Goal: Contribute content

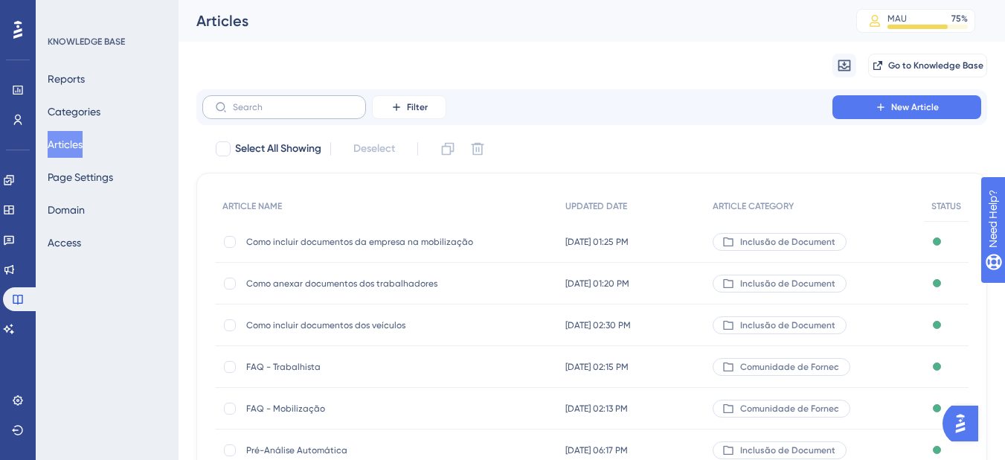
click at [277, 118] on label at bounding box center [284, 107] width 164 height 24
click at [277, 112] on input "text" at bounding box center [293, 107] width 121 height 10
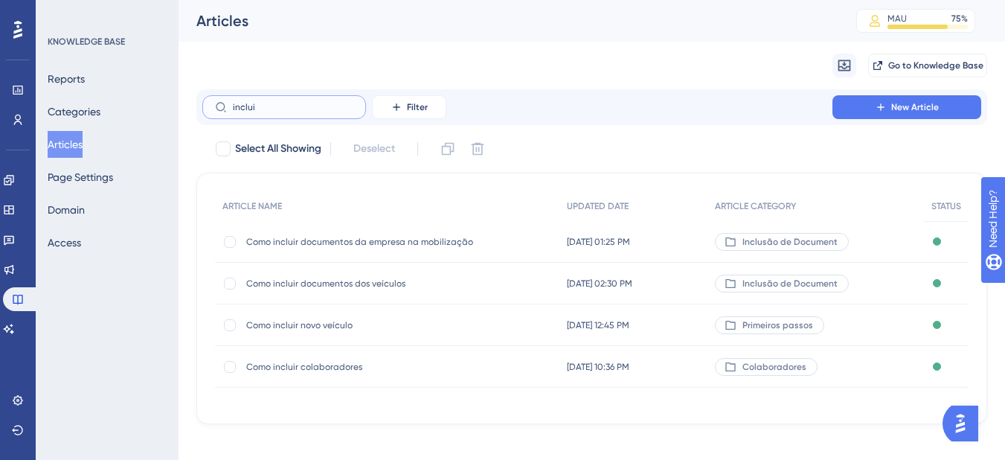
drag, startPoint x: 286, startPoint y: 108, endPoint x: 228, endPoint y: 95, distance: 60.1
click at [228, 95] on label "inclui" at bounding box center [284, 107] width 164 height 24
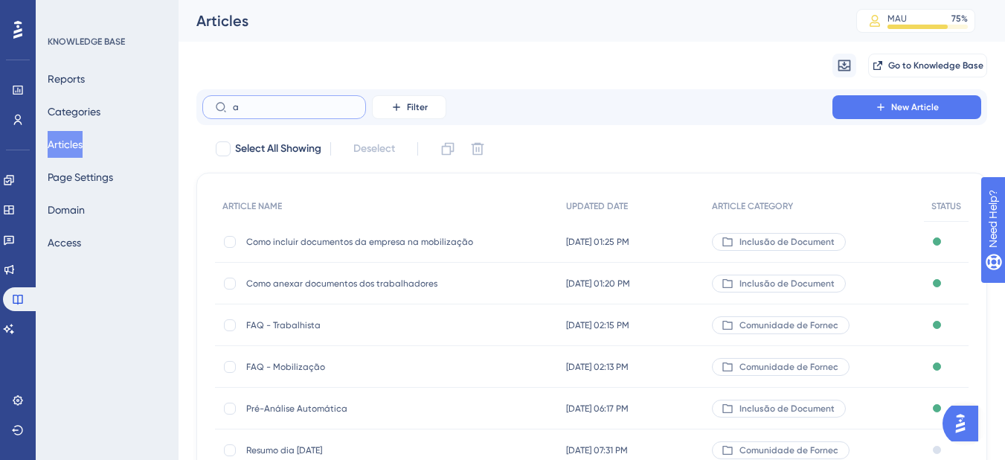
type input "ax"
checkbox input "true"
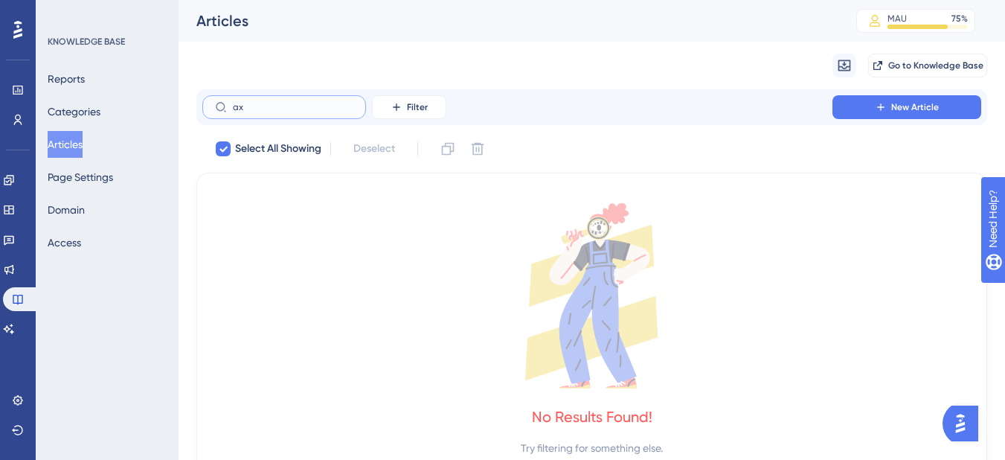
type input "a"
checkbox input "false"
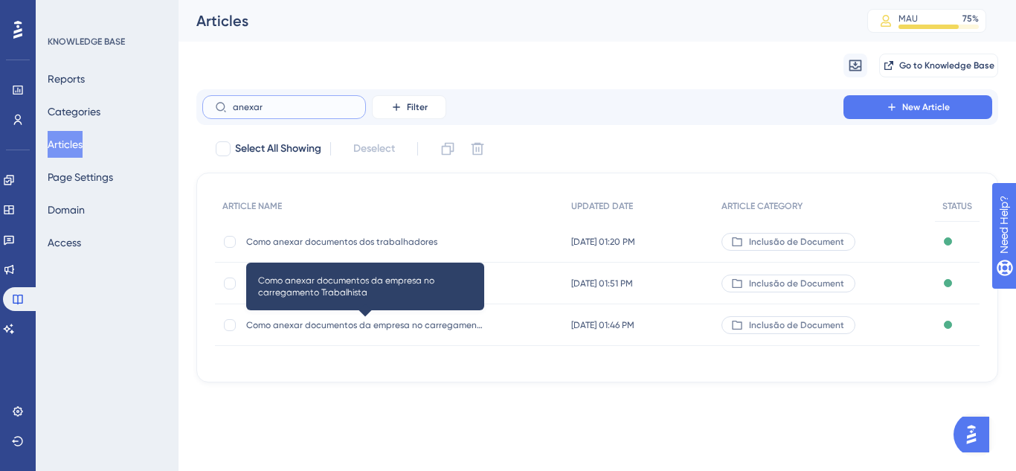
type input "anexar"
click at [327, 328] on span "Como anexar documentos da empresa no carregamento Trabalhista" at bounding box center [365, 325] width 238 height 12
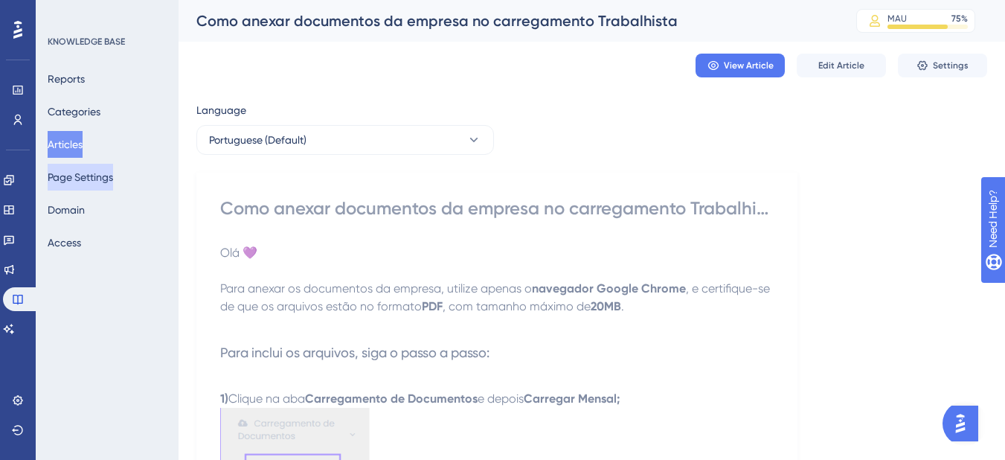
click at [82, 178] on button "Page Settings" at bounding box center [80, 177] width 65 height 27
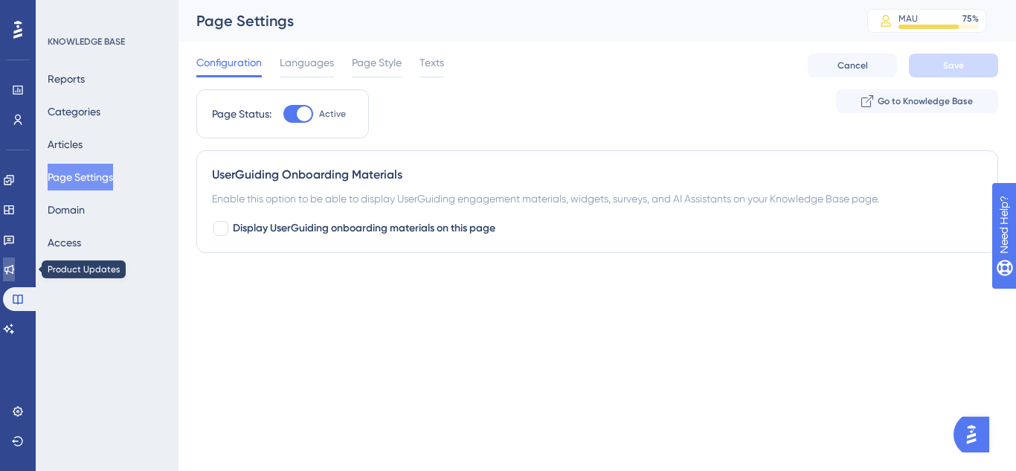
click at [15, 269] on link at bounding box center [9, 269] width 12 height 24
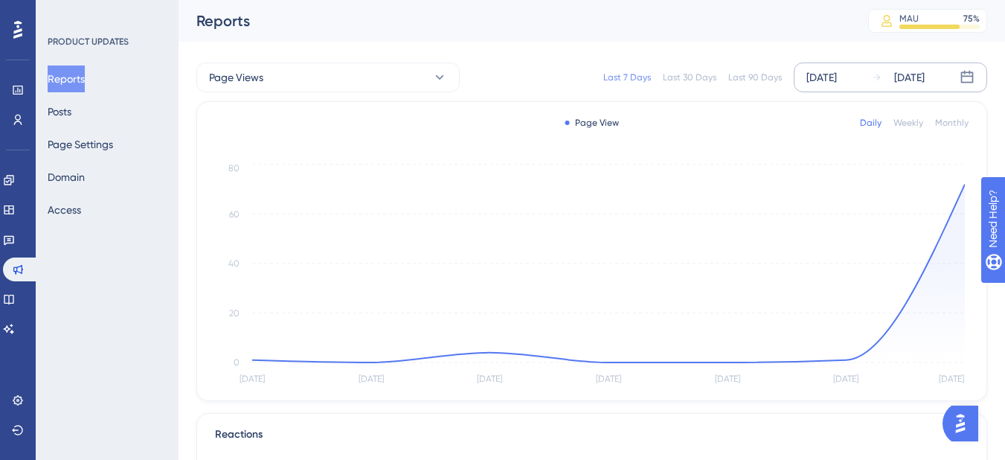
click at [865, 82] on div "[DATE] [DATE]" at bounding box center [890, 77] width 193 height 30
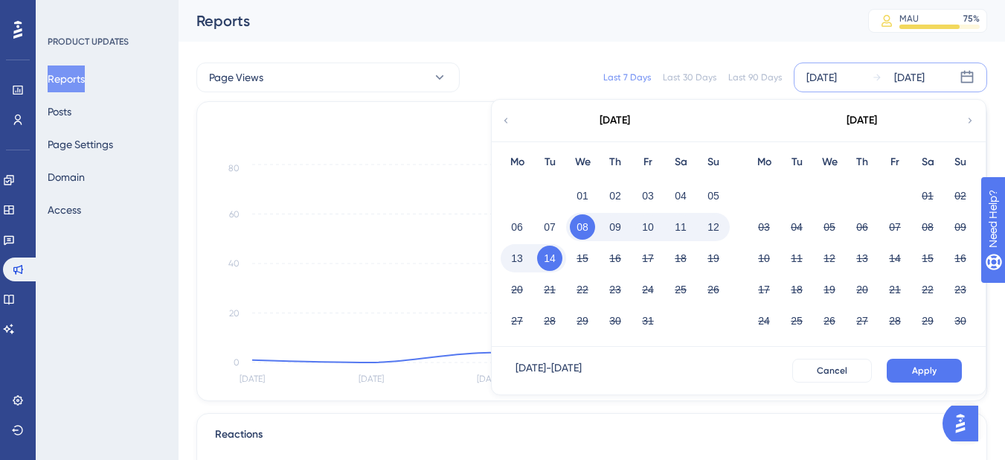
click at [556, 256] on button "14" at bounding box center [549, 258] width 25 height 25
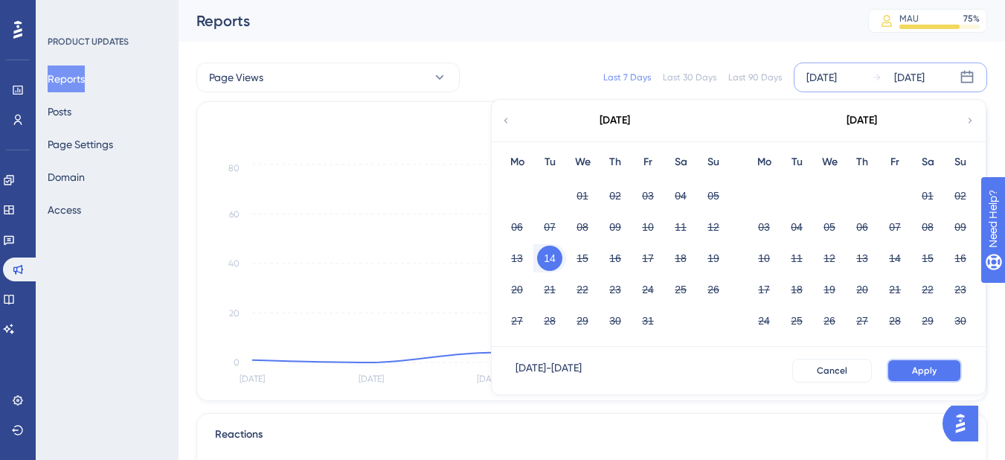
click at [905, 371] on button "Apply" at bounding box center [924, 371] width 75 height 24
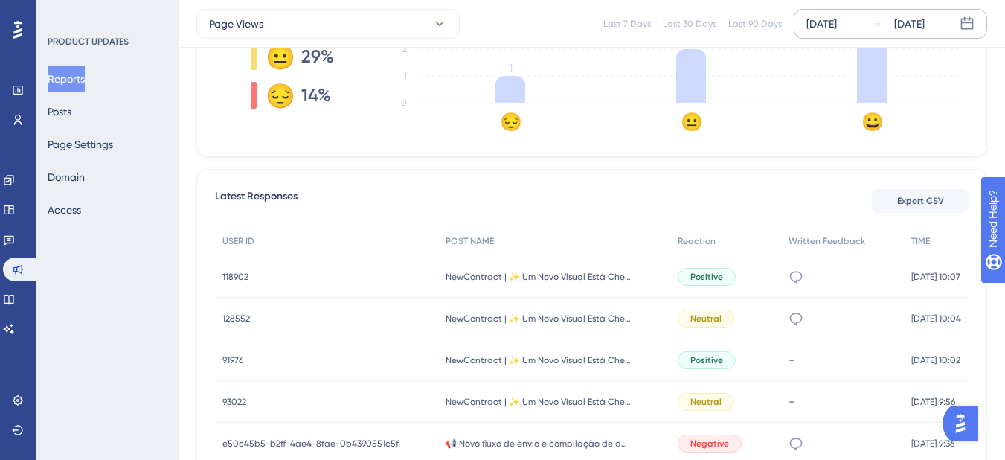
scroll to position [521, 0]
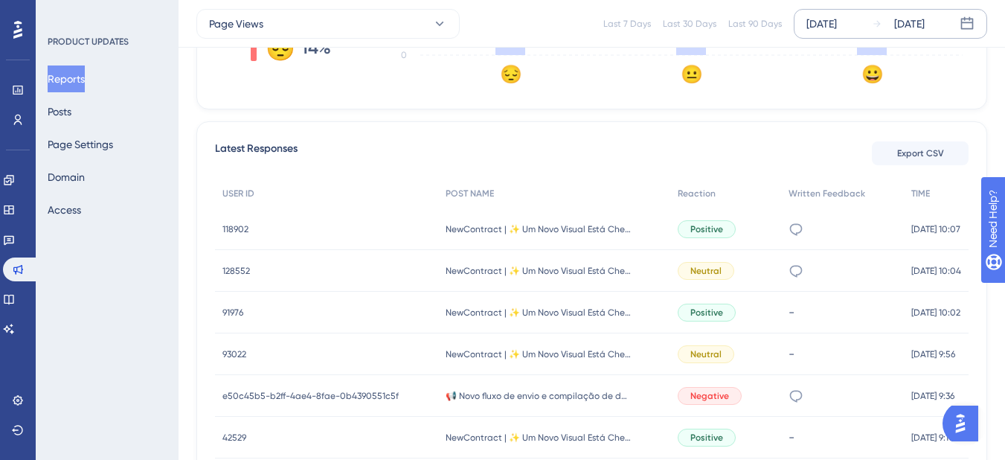
click at [232, 235] on div "118902 118902" at bounding box center [326, 229] width 223 height 42
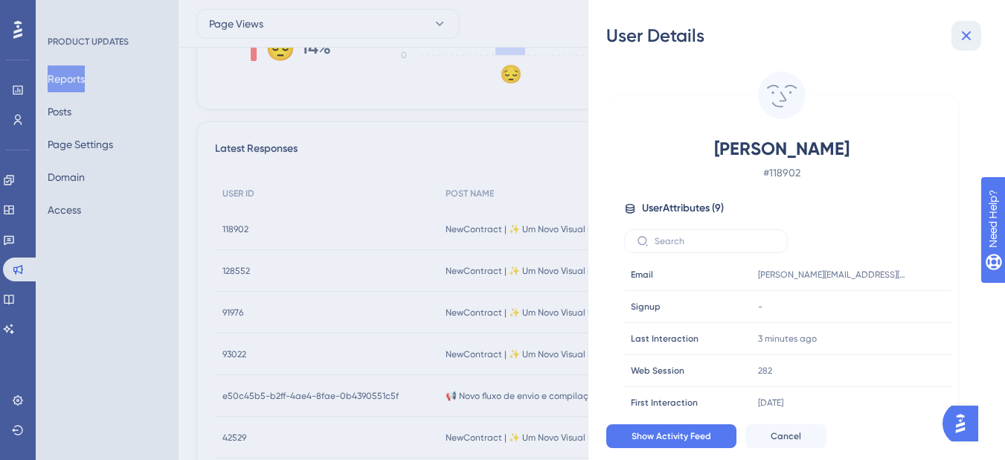
click at [963, 27] on icon at bounding box center [966, 36] width 18 height 18
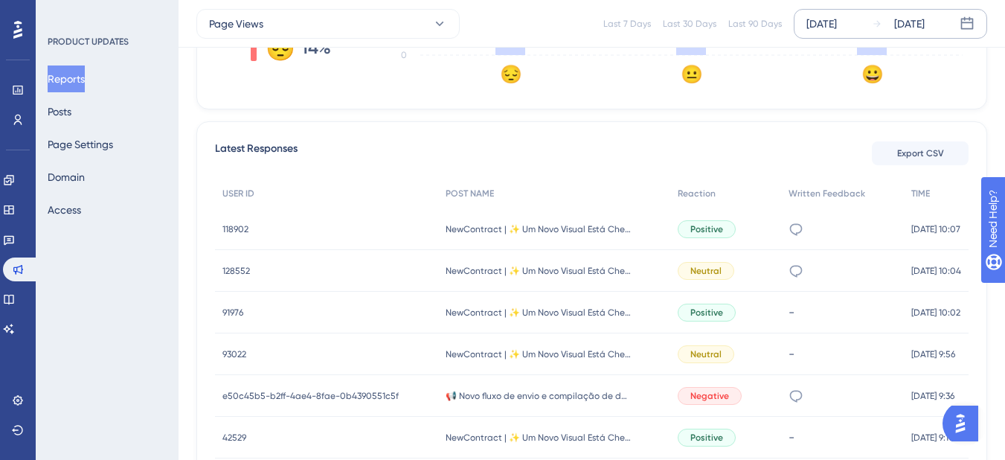
click at [291, 402] on div "e50c45b5-b2ff-4ae4-8fae-0b4390551c5f e50c45b5-b2ff-4ae4-8fae-0b4390551c5f" at bounding box center [326, 396] width 223 height 42
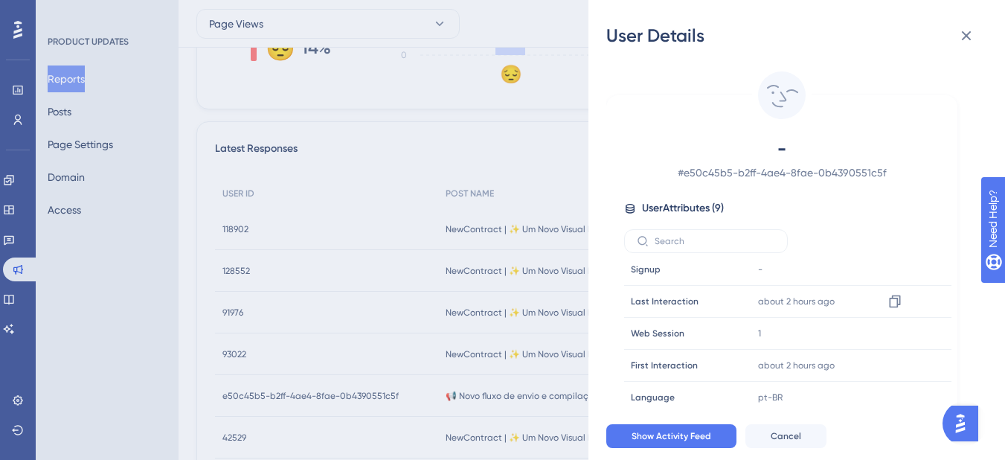
scroll to position [69, 0]
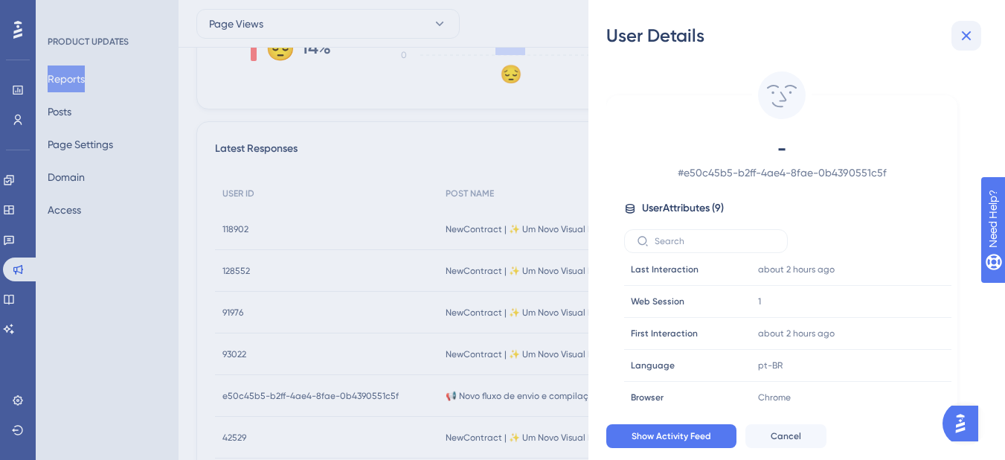
click at [966, 39] on icon at bounding box center [966, 36] width 18 height 18
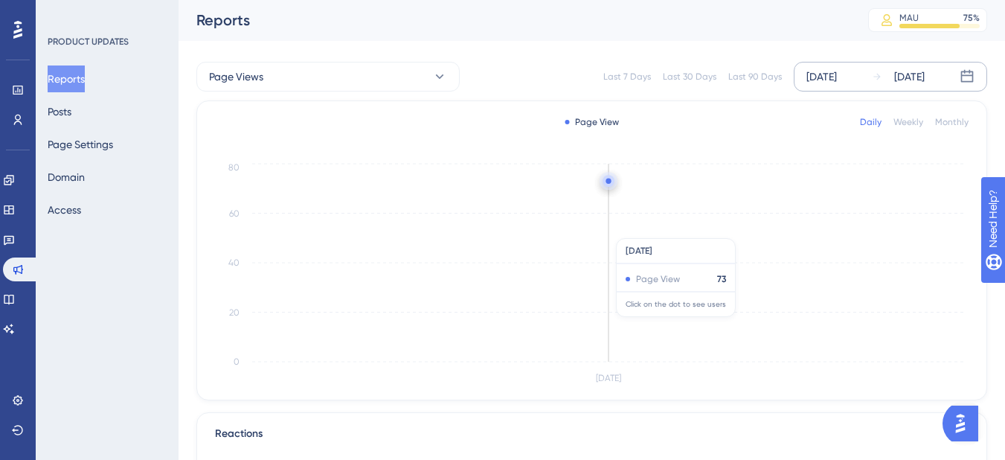
scroll to position [0, 0]
click at [333, 80] on button "Page Views" at bounding box center [327, 77] width 263 height 30
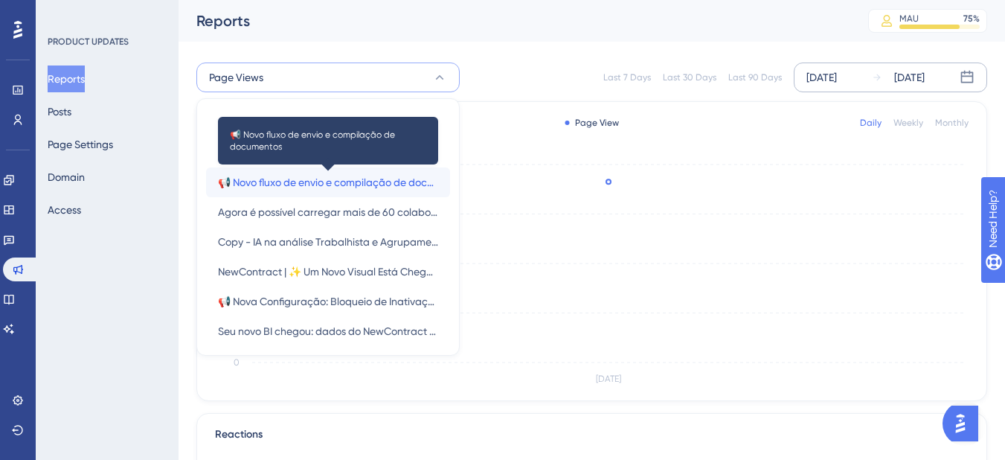
click at [305, 180] on span "📢 Novo fluxo de envio e compilação de documentos" at bounding box center [328, 182] width 220 height 18
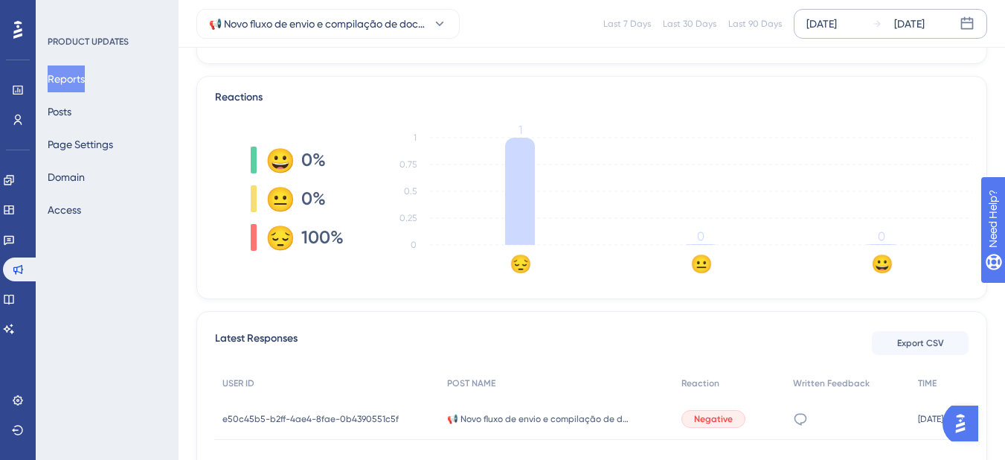
scroll to position [455, 0]
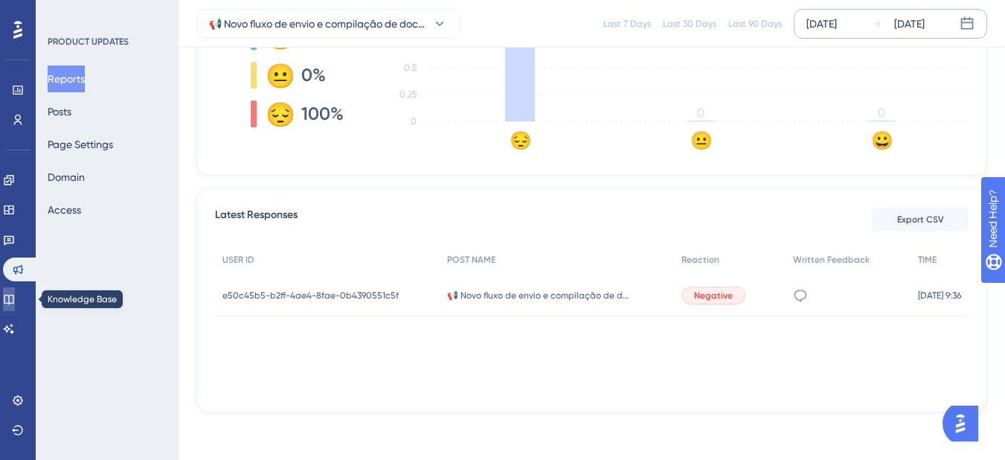
click at [15, 302] on icon at bounding box center [9, 299] width 12 height 12
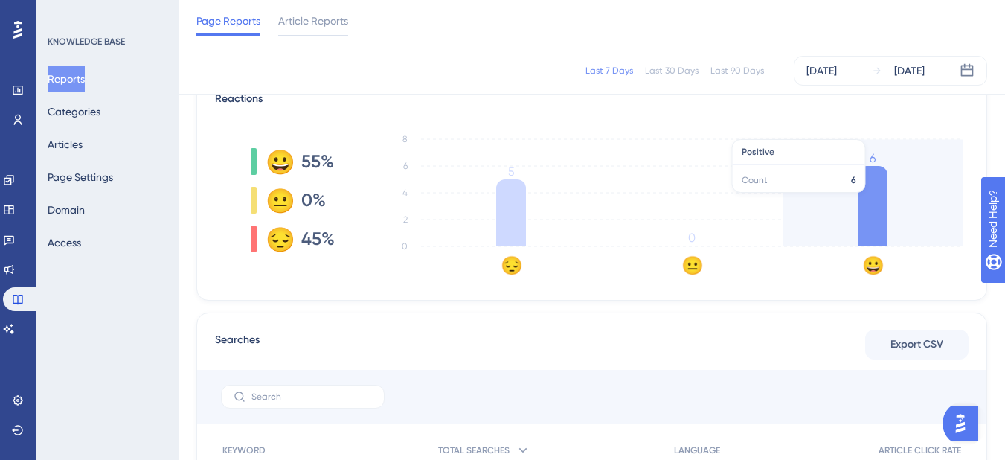
scroll to position [595, 0]
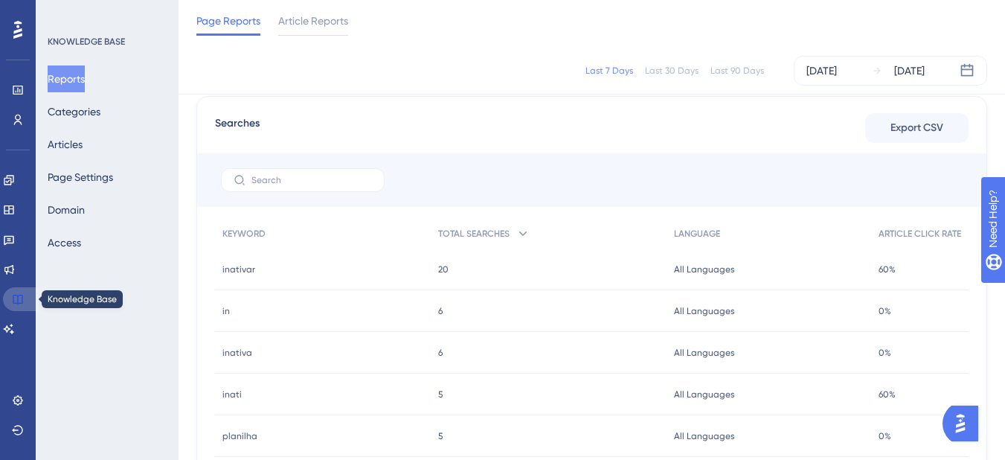
click at [28, 295] on link at bounding box center [21, 299] width 36 height 24
click at [83, 144] on button "Articles" at bounding box center [65, 144] width 35 height 27
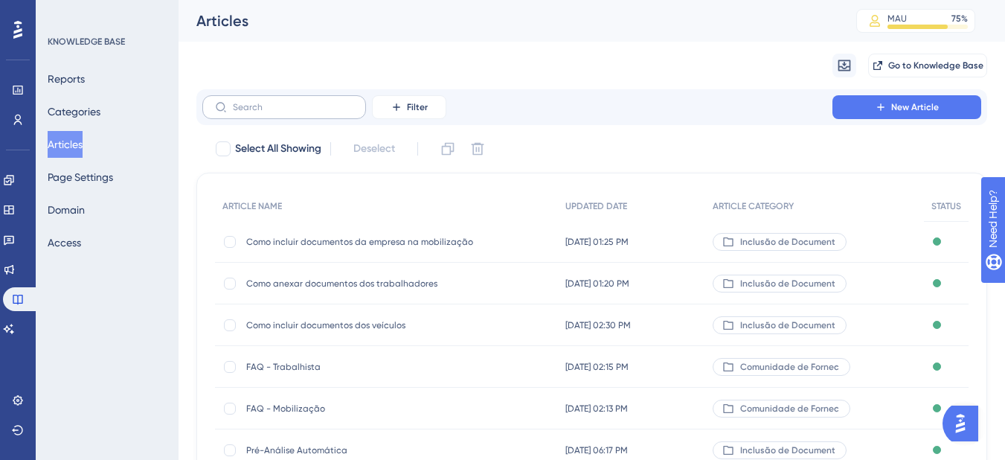
click at [295, 95] on label at bounding box center [284, 107] width 164 height 24
click at [295, 102] on input "text" at bounding box center [293, 107] width 121 height 10
type input "a"
click at [331, 271] on div "Como anexar documentos dos trabalhadores [GEOGRAPHIC_DATA] anexar documentos do…" at bounding box center [365, 284] width 238 height 42
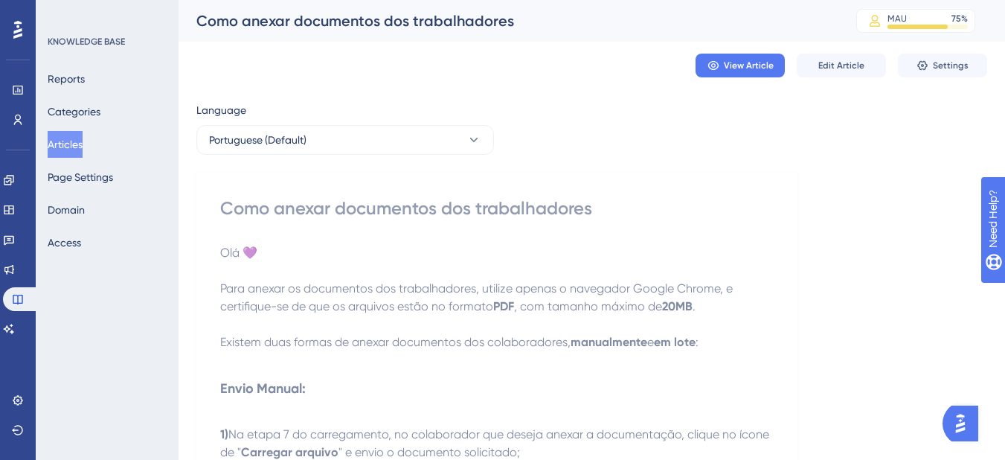
click at [68, 153] on button "Articles" at bounding box center [65, 144] width 35 height 27
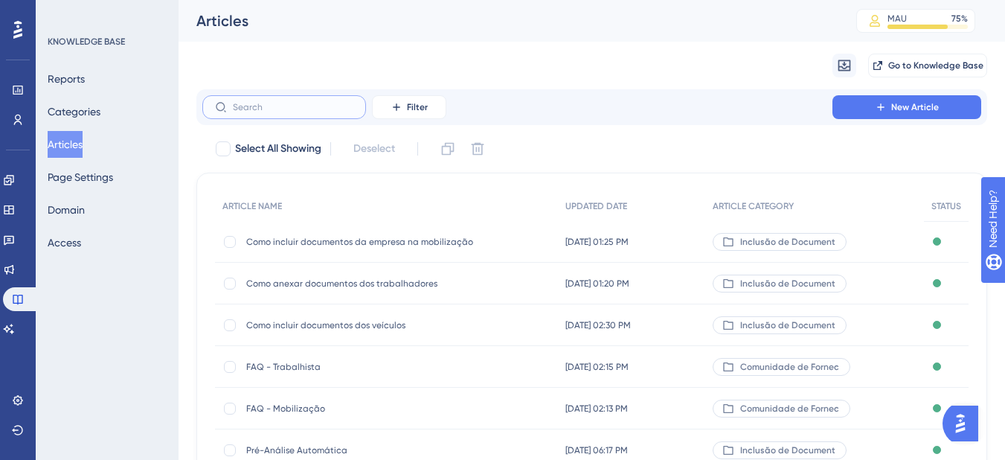
click at [296, 105] on input "text" at bounding box center [293, 107] width 121 height 10
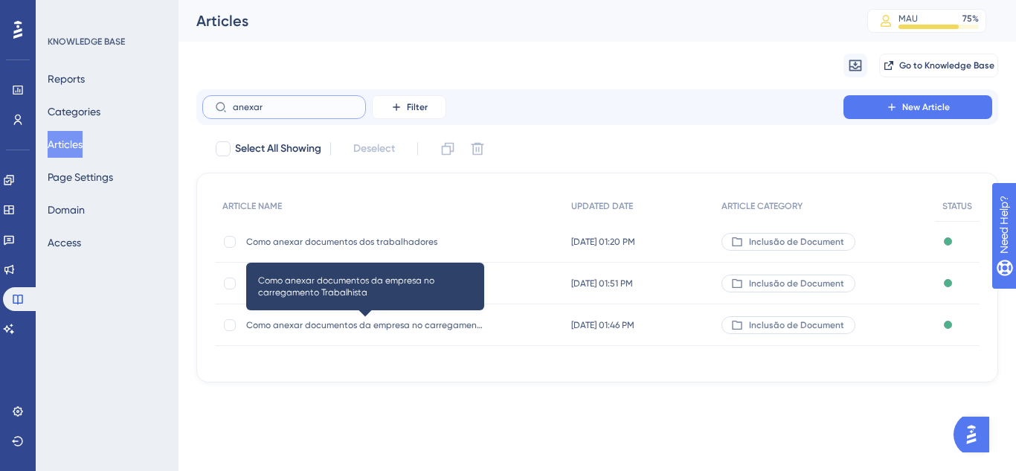
type input "anexar"
click at [388, 324] on span "Como anexar documentos da empresa no carregamento Trabalhista" at bounding box center [365, 325] width 238 height 12
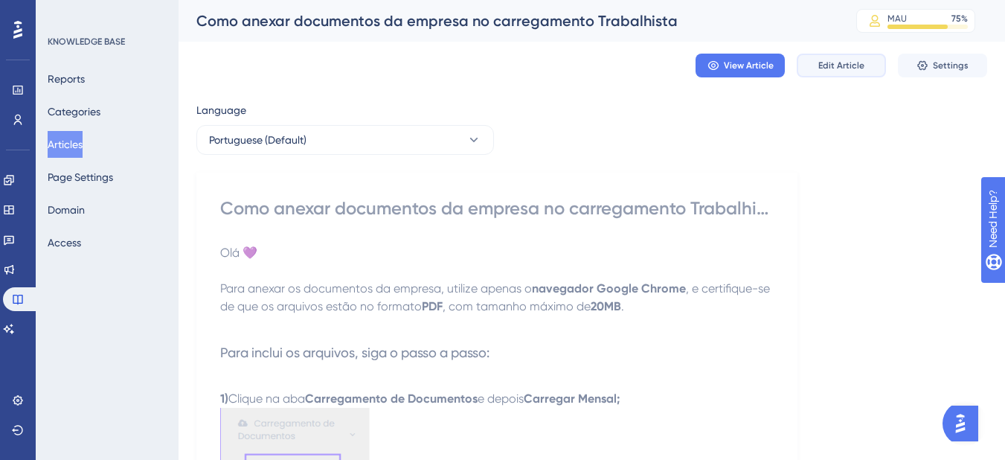
click at [850, 67] on span "Edit Article" at bounding box center [841, 66] width 46 height 12
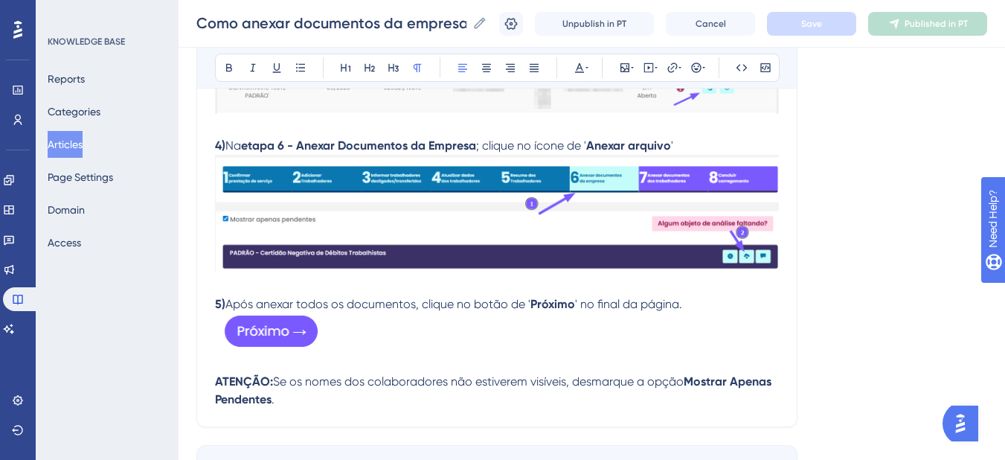
scroll to position [614, 0]
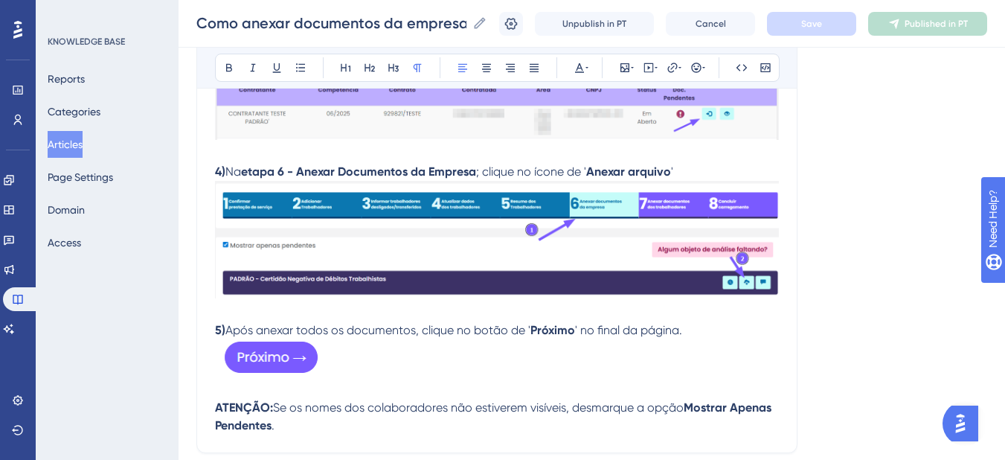
click at [628, 263] on img at bounding box center [497, 240] width 564 height 118
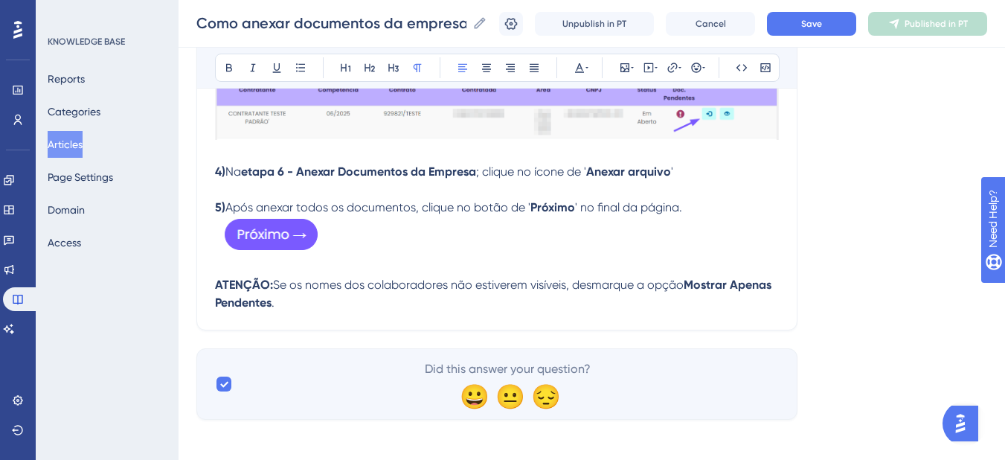
click at [344, 231] on p at bounding box center [497, 237] width 564 height 42
click at [343, 194] on p at bounding box center [497, 190] width 564 height 18
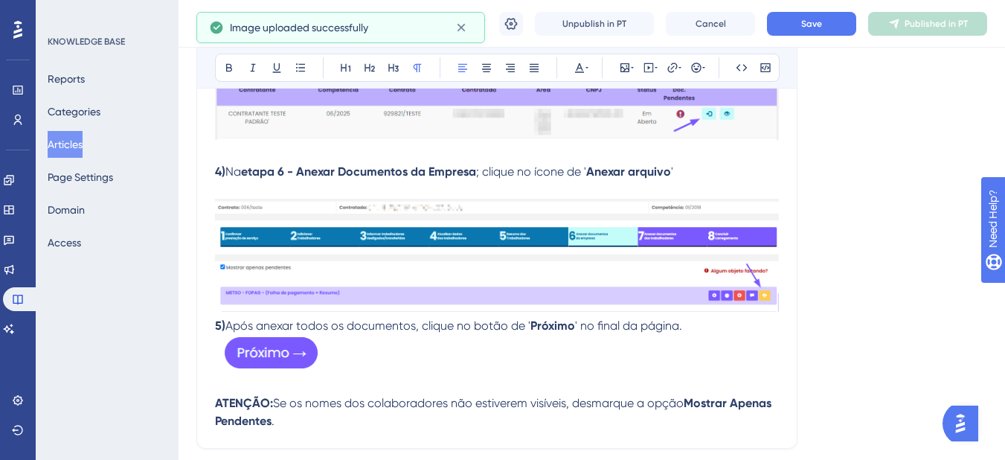
click at [402, 234] on img at bounding box center [497, 255] width 564 height 113
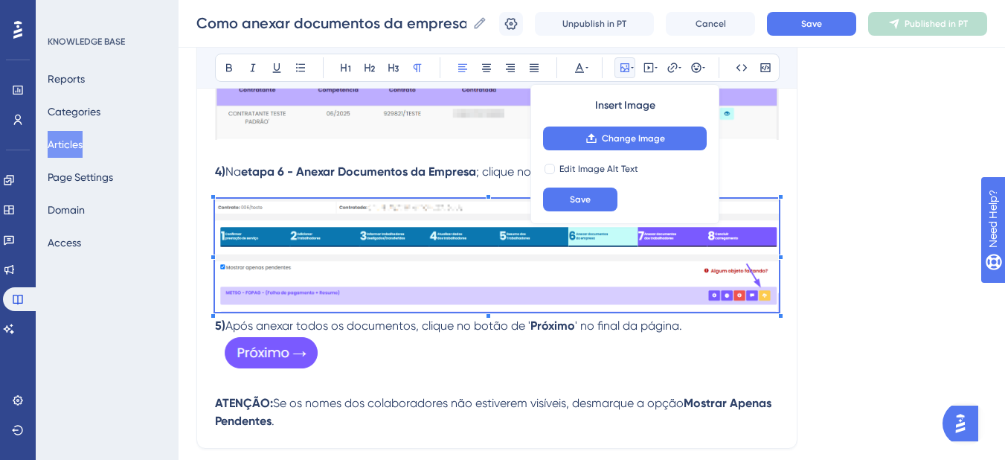
click at [818, 324] on div "Language Portuguese (Default) Como anexar documentos da empresa no carregamento…" at bounding box center [591, 9] width 791 height 1056
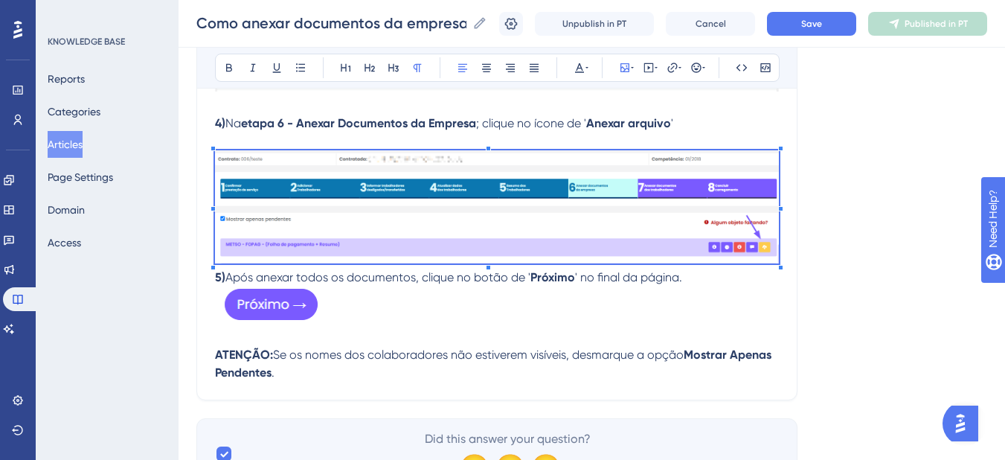
scroll to position [688, 0]
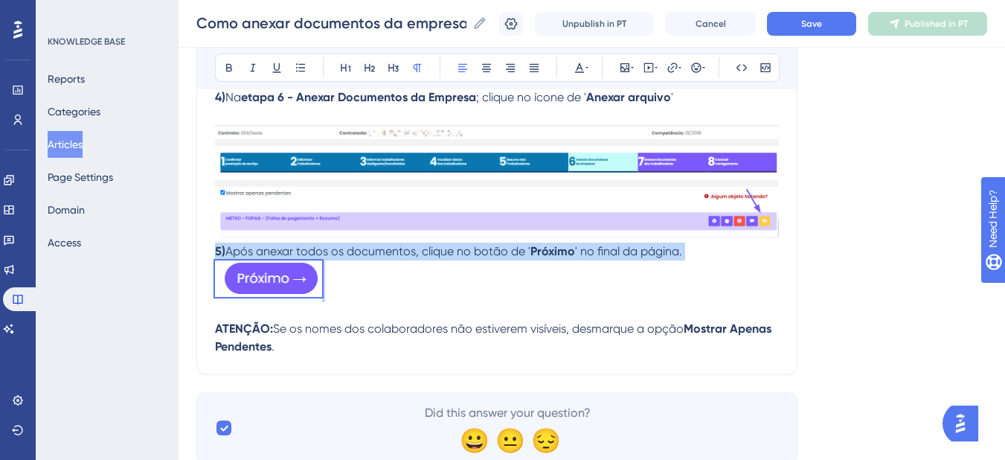
drag, startPoint x: 369, startPoint y: 276, endPoint x: 216, endPoint y: 248, distance: 155.7
click at [216, 248] on strong "5)" at bounding box center [220, 251] width 10 height 14
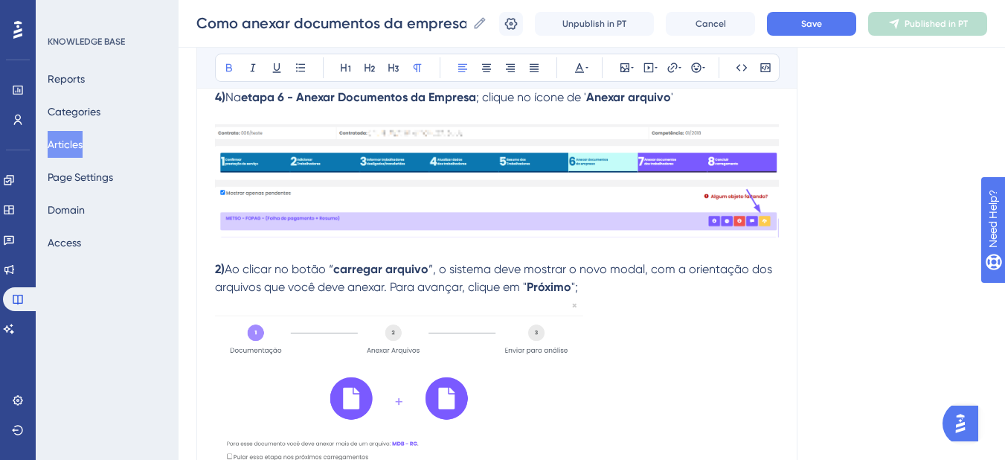
click at [219, 276] on p "2) Ao clicar no botão “ carregar arquivo ”, o sistema deve mostrar o novo modal…" at bounding box center [497, 278] width 564 height 36
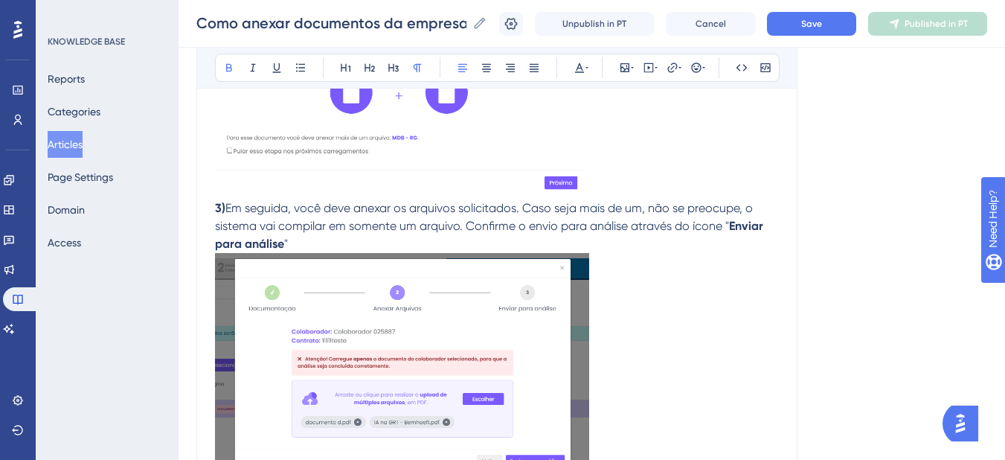
scroll to position [955, 0]
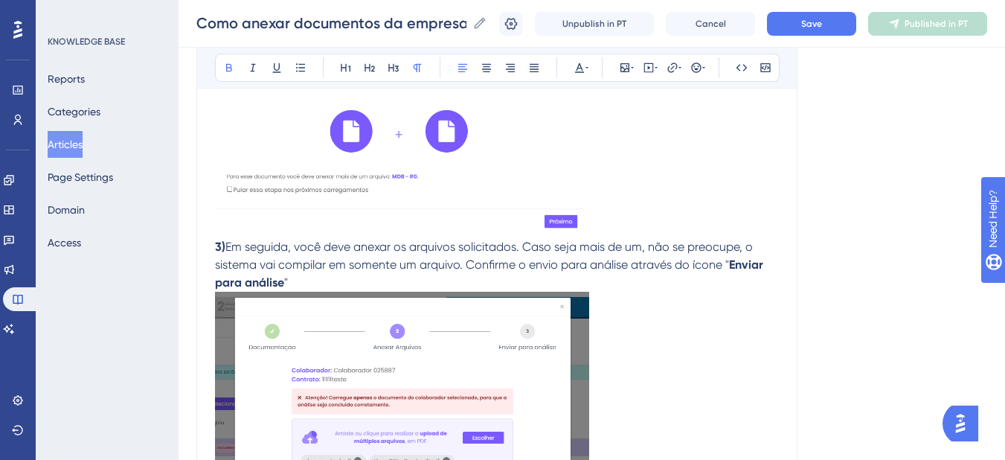
click at [222, 251] on strong "3)" at bounding box center [220, 247] width 10 height 14
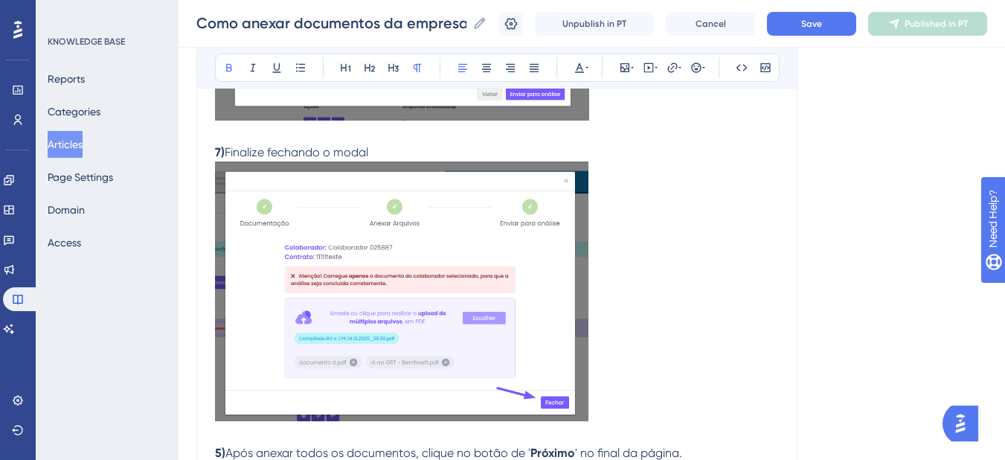
scroll to position [1550, 0]
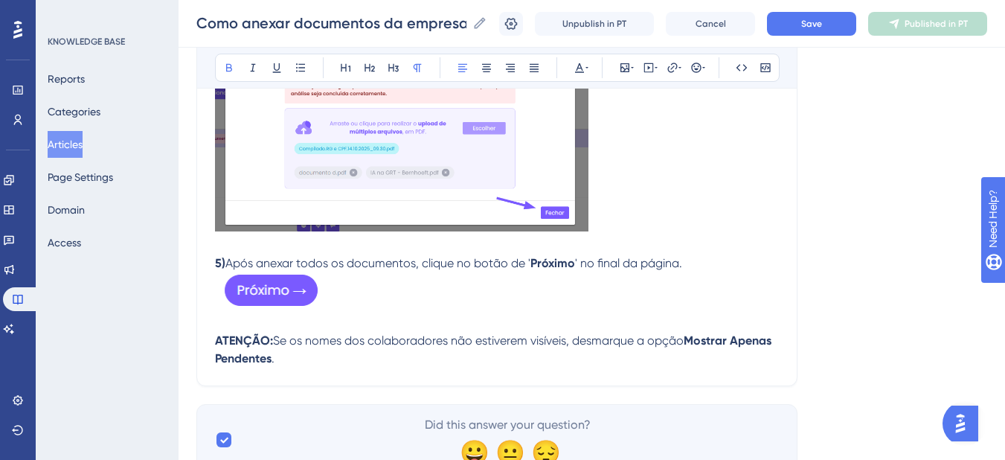
click at [218, 266] on strong "5)" at bounding box center [220, 263] width 10 height 14
drag, startPoint x: 284, startPoint y: 362, endPoint x: 209, endPoint y: 349, distance: 76.2
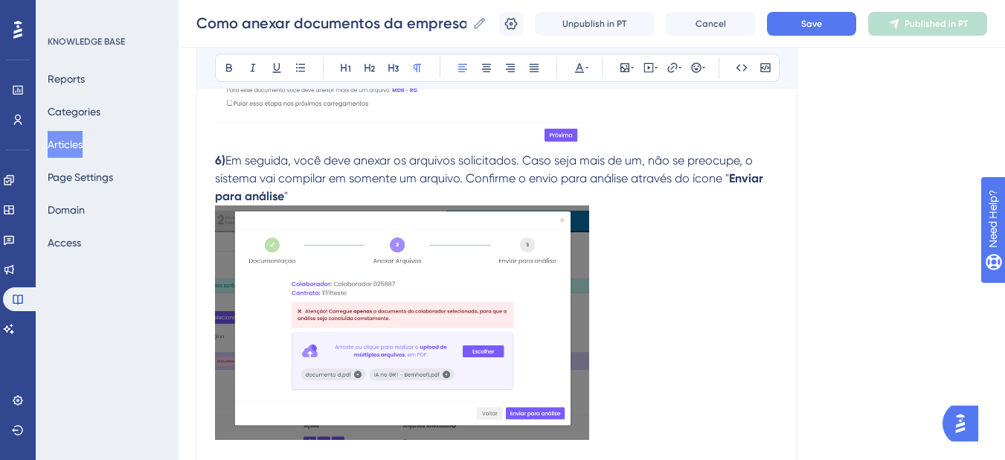
scroll to position [1037, 0]
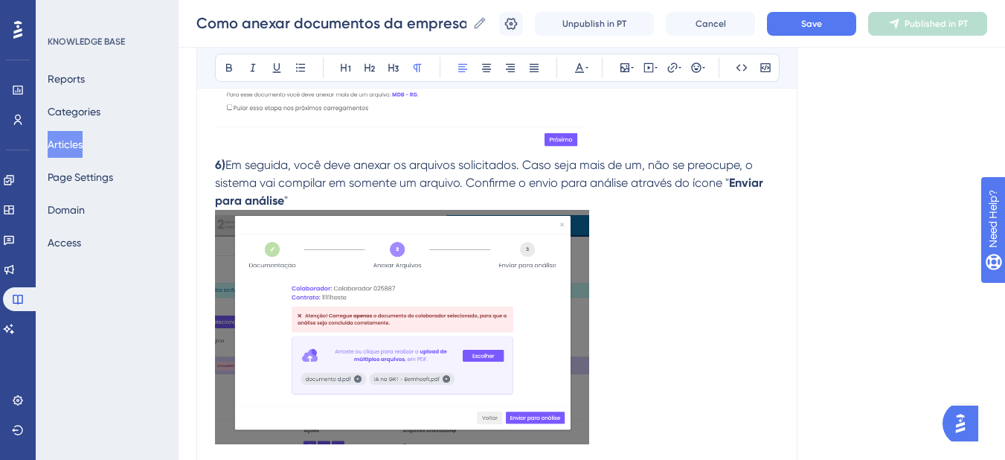
click at [461, 292] on img at bounding box center [402, 327] width 374 height 235
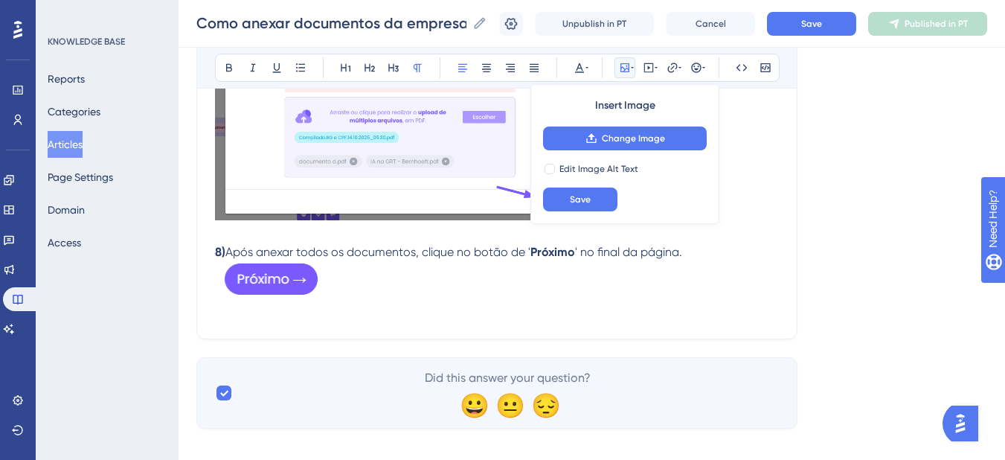
scroll to position [1578, 0]
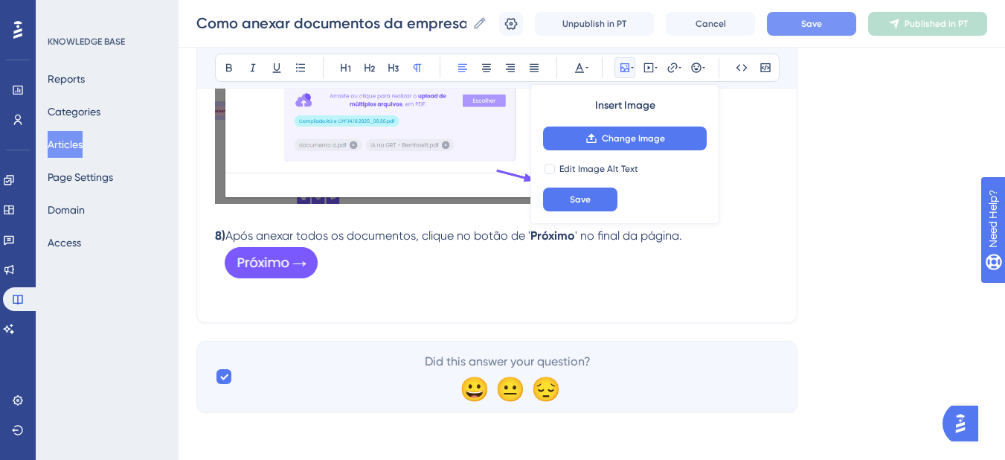
click at [831, 30] on button "Save" at bounding box center [811, 24] width 89 height 24
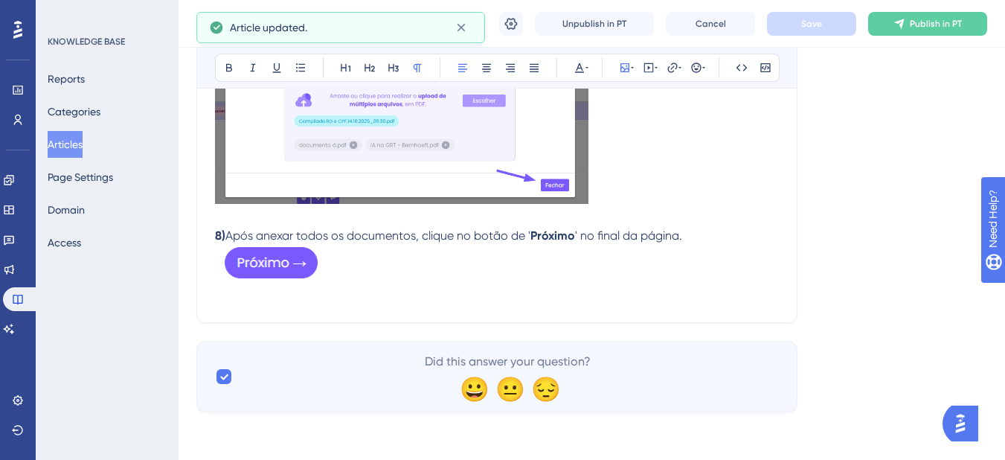
click at [963, 30] on button "Publish in PT" at bounding box center [927, 24] width 119 height 24
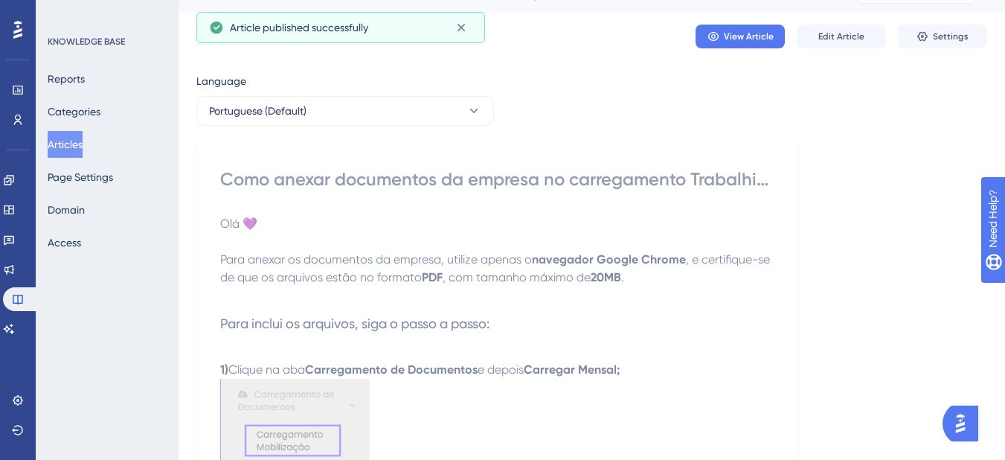
scroll to position [0, 0]
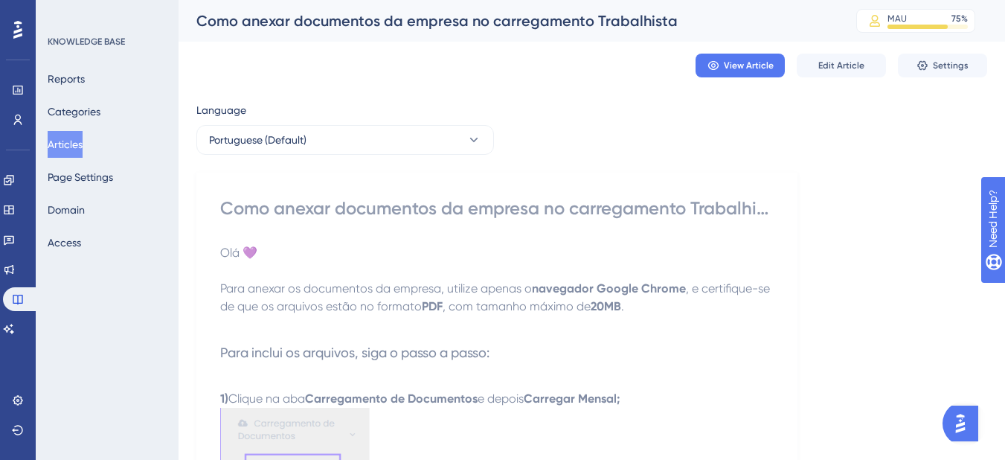
click at [69, 134] on button "Articles" at bounding box center [65, 144] width 35 height 27
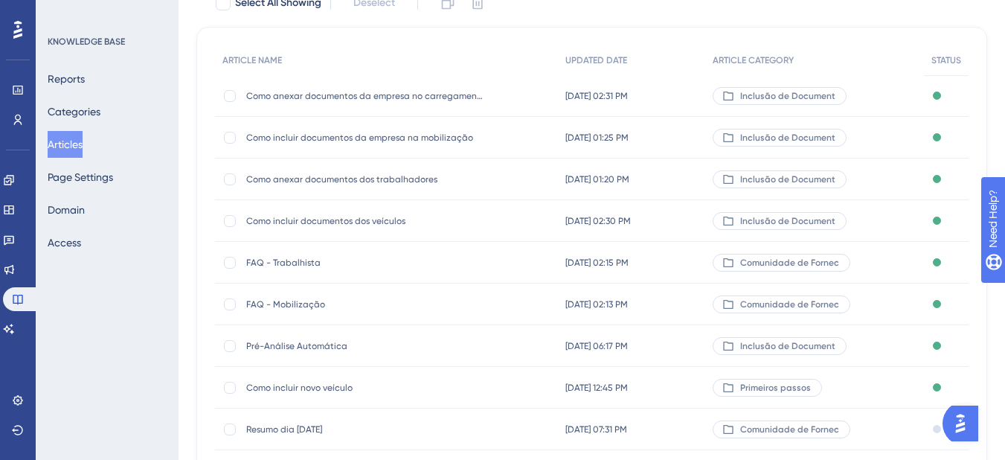
scroll to position [149, 0]
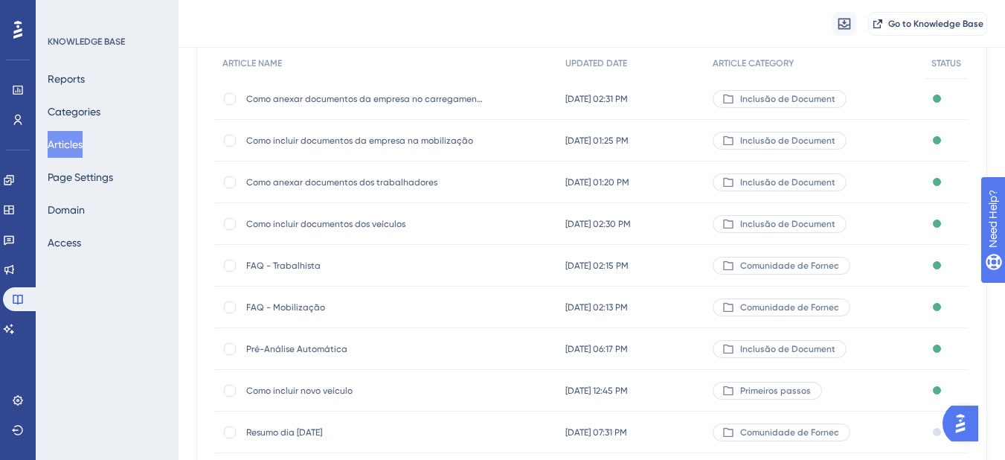
click at [331, 222] on span "Como incluir documentos dos veículos" at bounding box center [365, 224] width 238 height 12
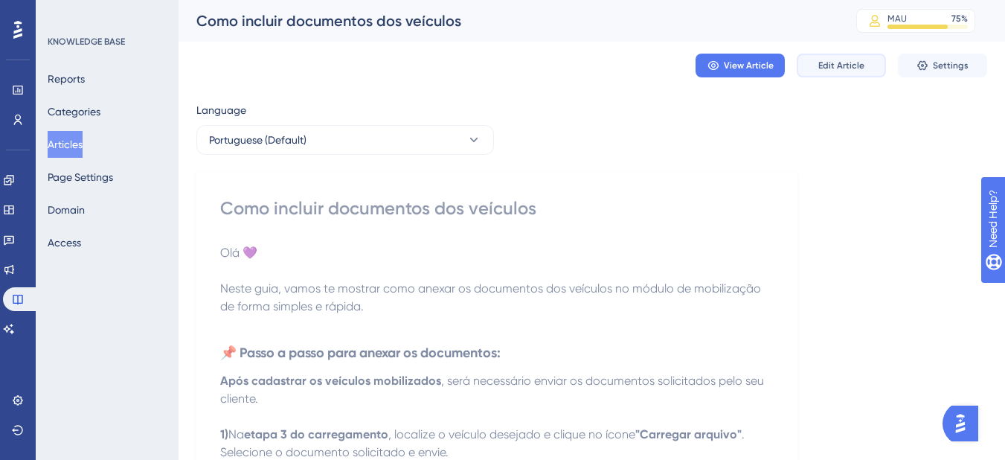
click at [847, 66] on span "Edit Article" at bounding box center [841, 66] width 46 height 12
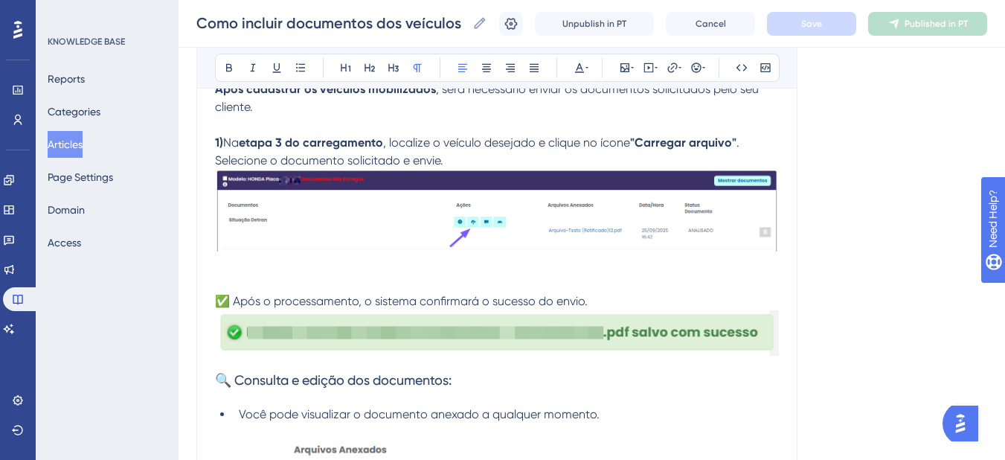
scroll to position [66, 0]
